Goal: Task Accomplishment & Management: Manage account settings

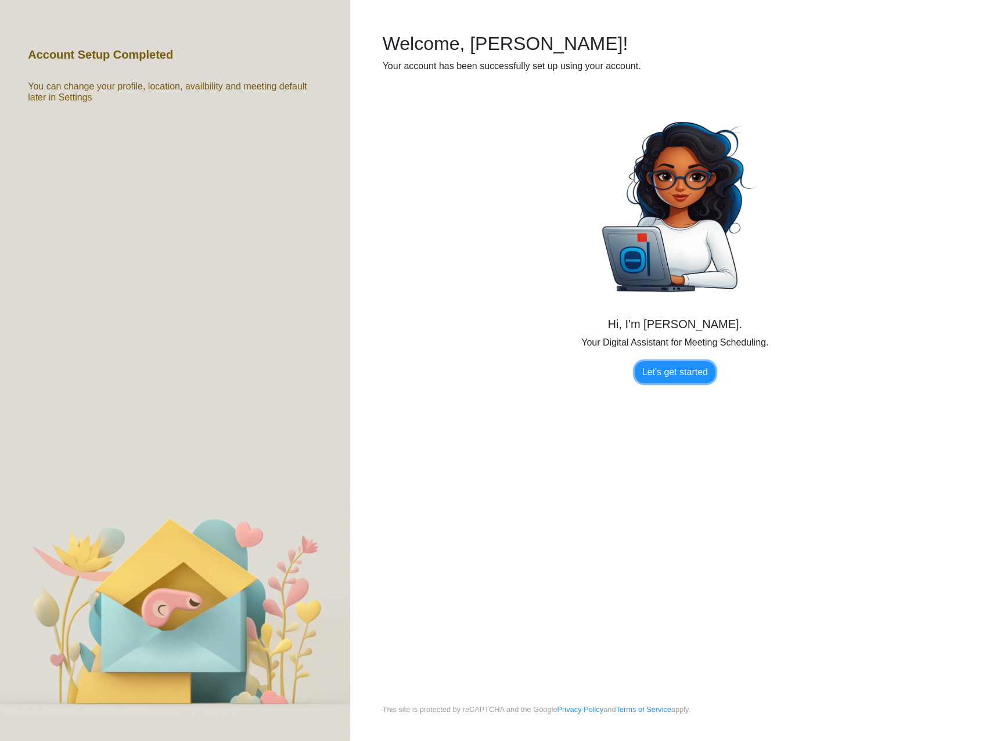
click at [689, 379] on link "Let's get started" at bounding box center [675, 372] width 81 height 22
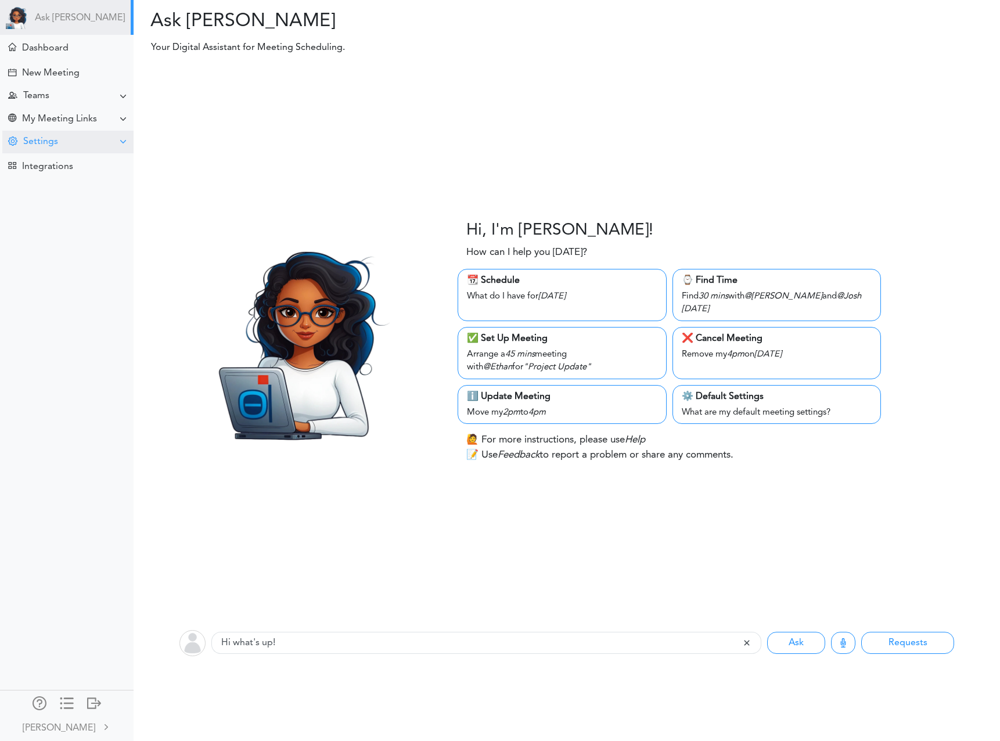
click at [43, 139] on div "Settings" at bounding box center [40, 141] width 35 height 11
click at [74, 207] on div "Update Availability" at bounding box center [55, 206] width 69 height 6
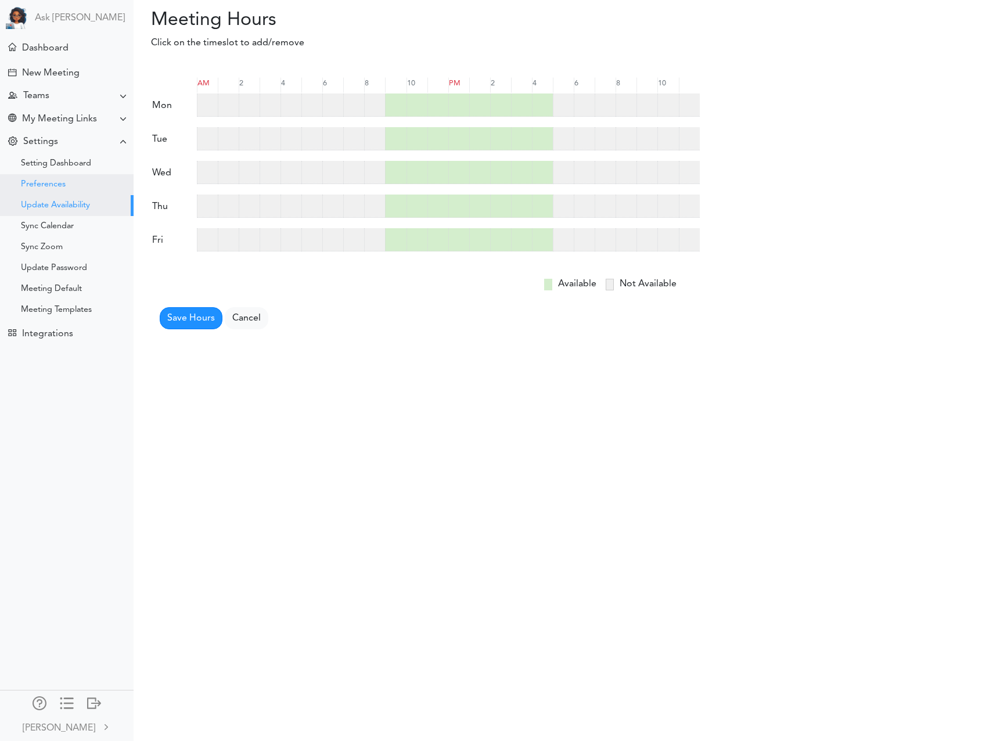
click at [66, 186] on div "Preferences" at bounding box center [67, 184] width 134 height 21
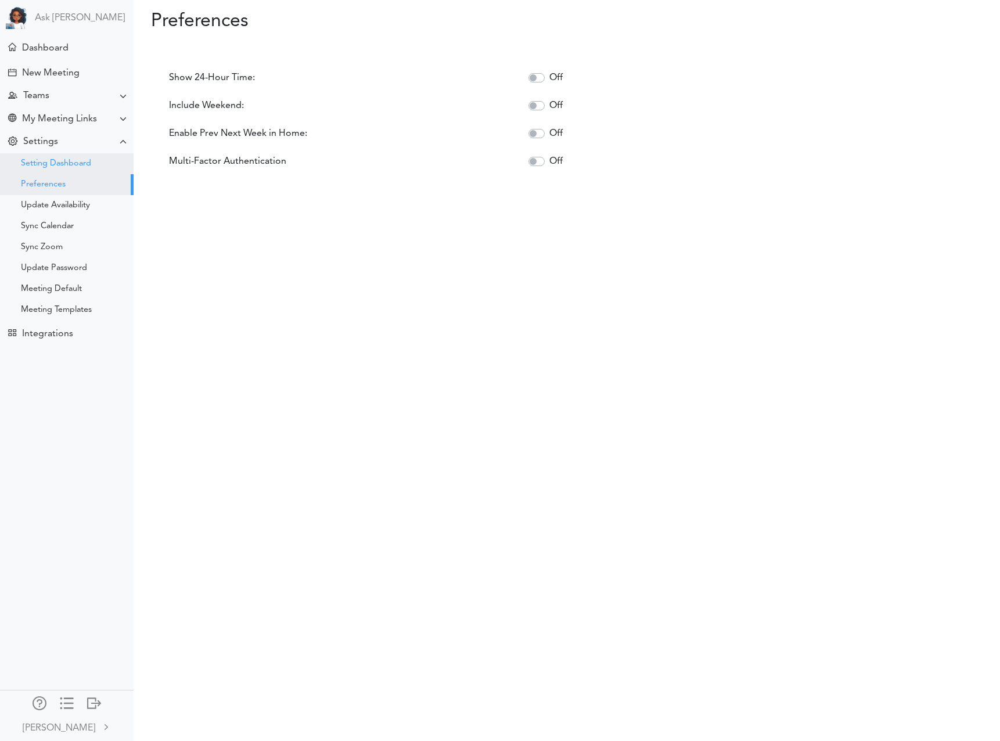
click at [70, 167] on div "Setting Dashboard" at bounding box center [56, 164] width 70 height 6
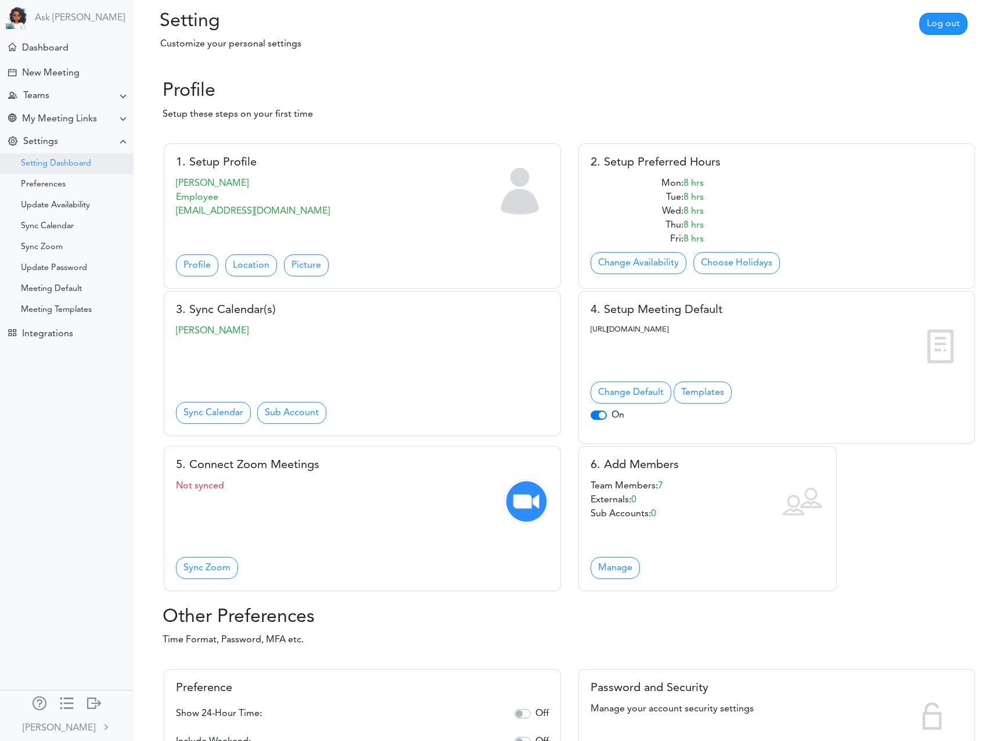
click at [69, 169] on div "Setting Dashboard" at bounding box center [67, 163] width 134 height 21
click at [74, 726] on div "[PERSON_NAME]" at bounding box center [59, 728] width 73 height 14
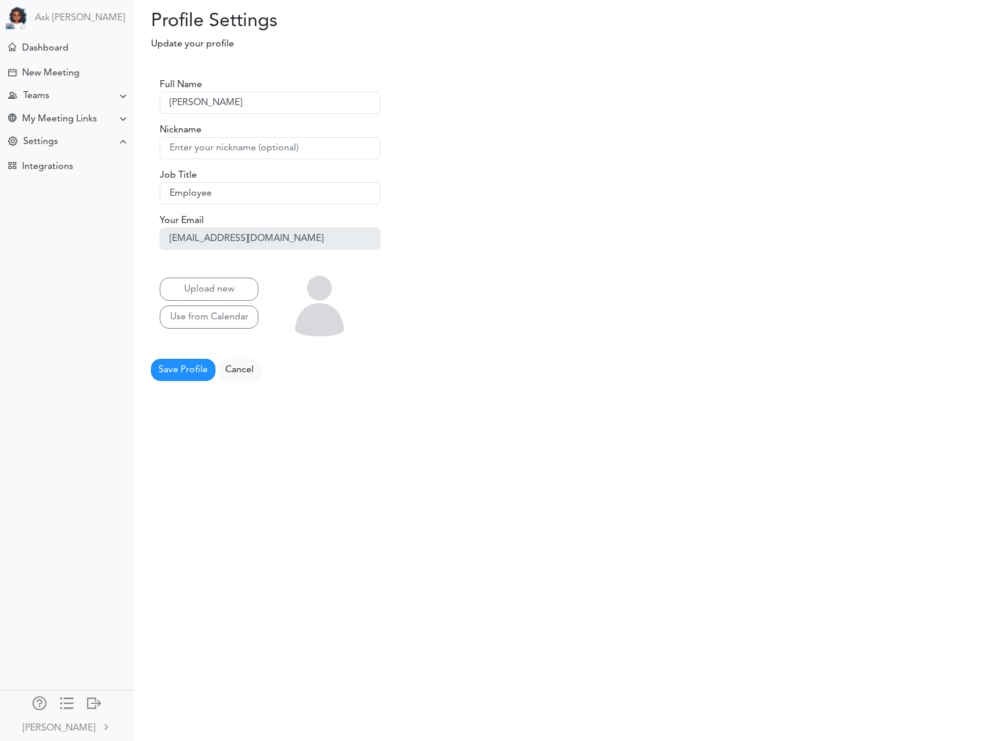
scroll to position [0, 1]
click at [44, 144] on div "Settings" at bounding box center [40, 141] width 35 height 11
click at [44, 154] on div "Setting Dashboard" at bounding box center [67, 163] width 134 height 21
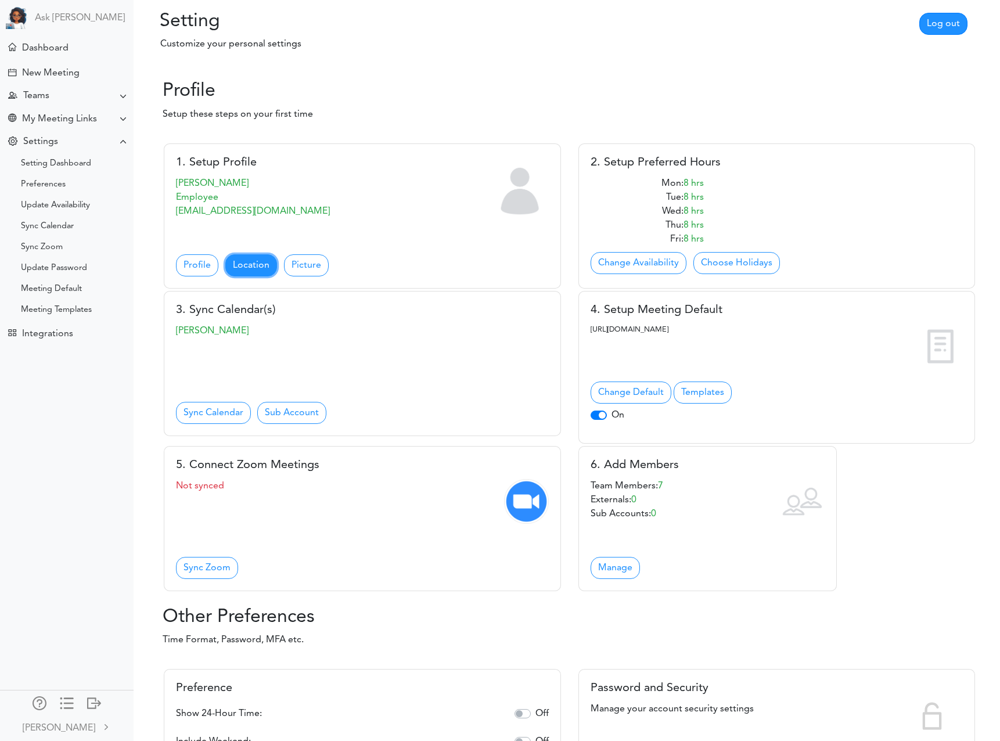
click at [260, 266] on link "Location" at bounding box center [251, 265] width 52 height 22
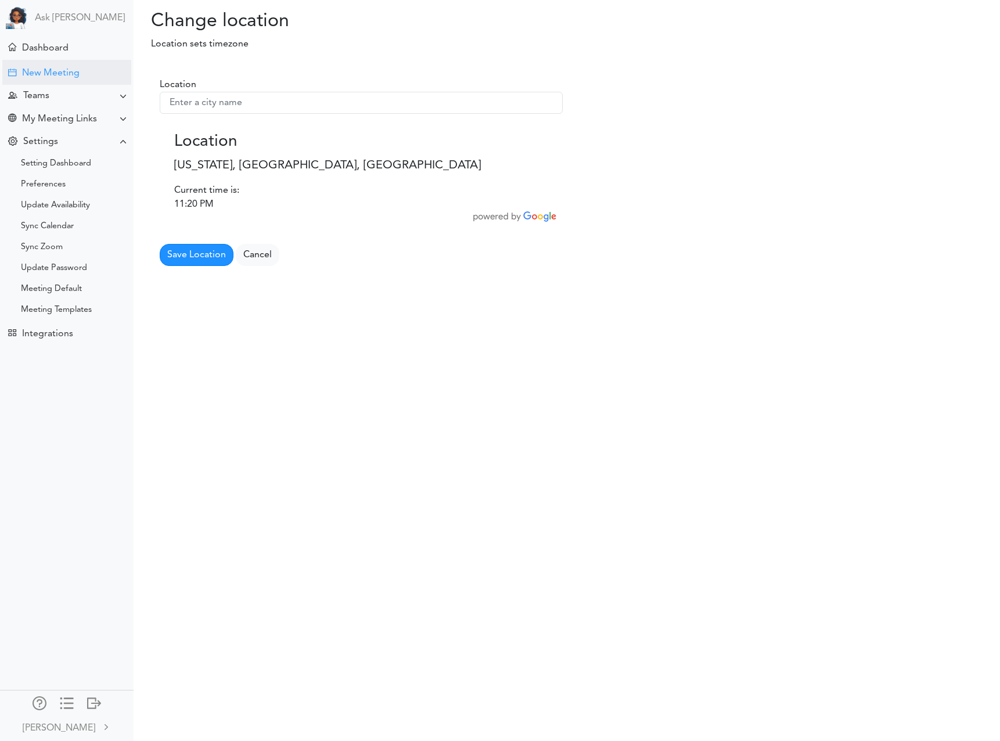
click at [57, 76] on div "New Meeting" at bounding box center [50, 73] width 57 height 11
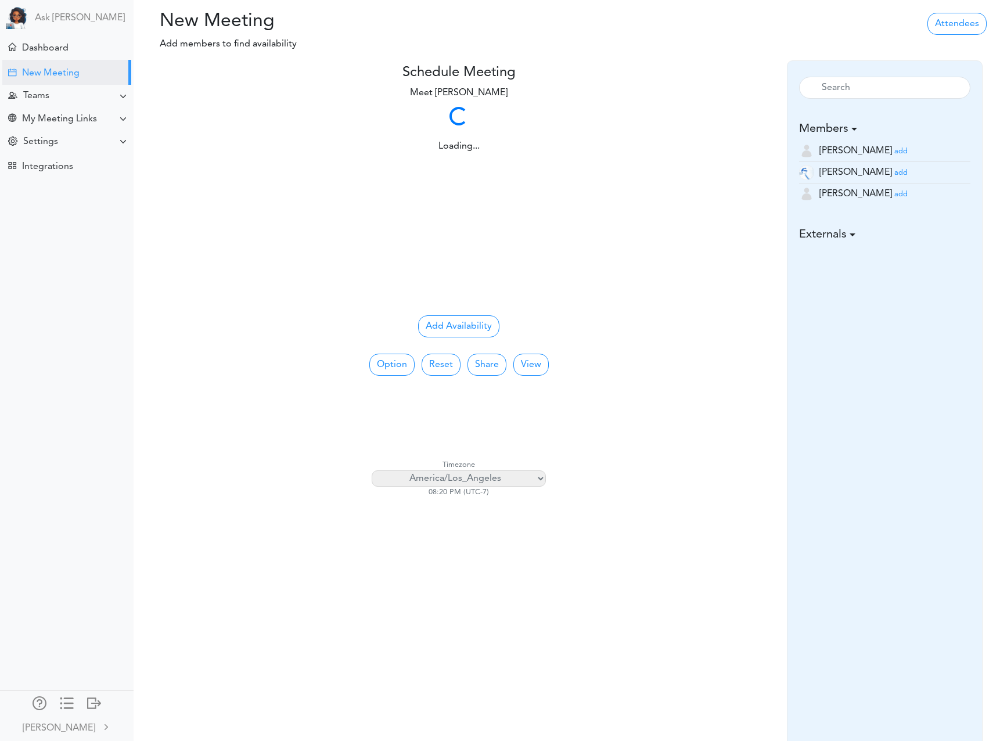
click at [481, 477] on select "[GEOGRAPHIC_DATA]/[GEOGRAPHIC_DATA] [GEOGRAPHIC_DATA]/[GEOGRAPHIC_DATA] [GEOGRA…" at bounding box center [459, 478] width 174 height 16
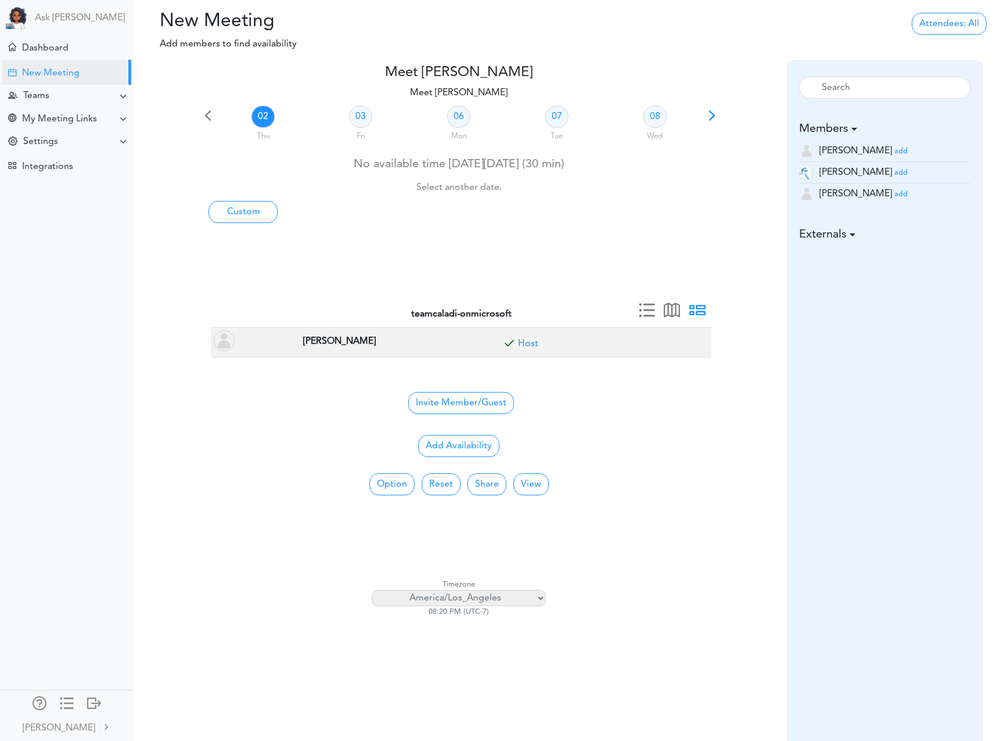
select select "America/New_York"
click at [372, 590] on select "[GEOGRAPHIC_DATA]/[GEOGRAPHIC_DATA] [GEOGRAPHIC_DATA]/[GEOGRAPHIC_DATA] [GEOGRA…" at bounding box center [459, 598] width 174 height 16
click at [641, 311] on span at bounding box center [647, 314] width 16 height 16
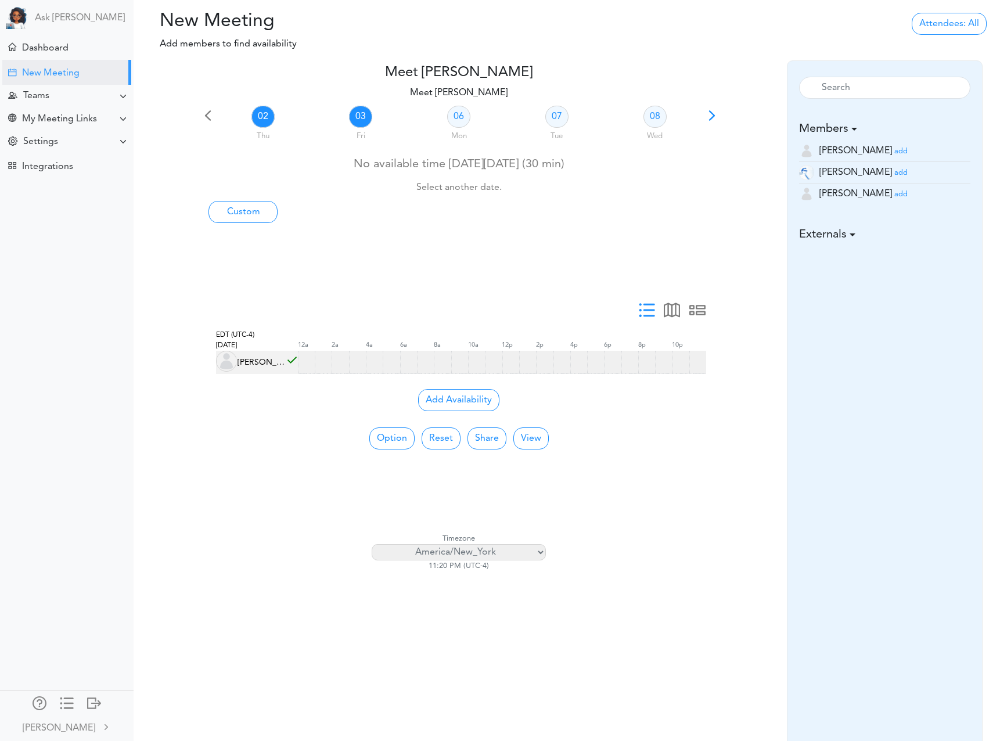
click at [359, 125] on link "03" at bounding box center [360, 117] width 23 height 22
click at [264, 117] on link "02" at bounding box center [262, 117] width 23 height 22
click at [367, 119] on link "03" at bounding box center [360, 117] width 23 height 22
click at [264, 118] on link "02" at bounding box center [262, 117] width 23 height 22
click at [359, 118] on link "03" at bounding box center [360, 117] width 23 height 22
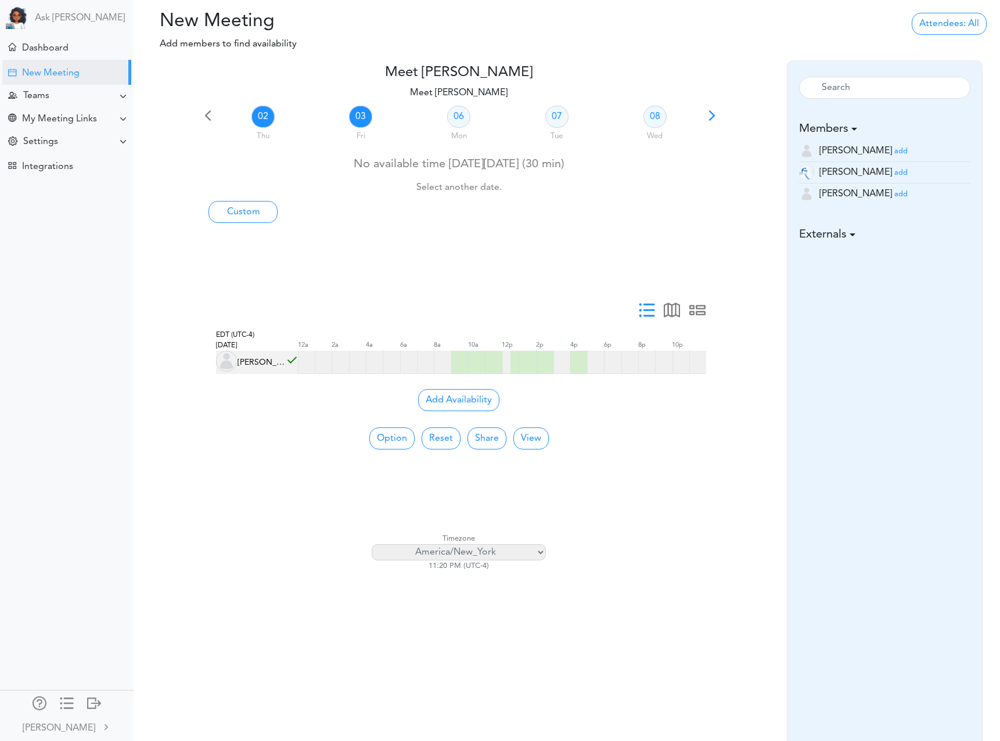
click at [265, 115] on link "02" at bounding box center [262, 117] width 23 height 22
click at [359, 114] on link "03" at bounding box center [360, 117] width 23 height 22
click at [93, 703] on div at bounding box center [94, 702] width 14 height 12
